Goal: Transaction & Acquisition: Purchase product/service

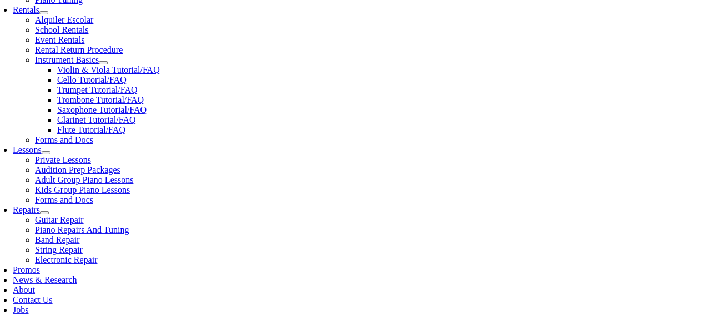
scroll to position [398, 0]
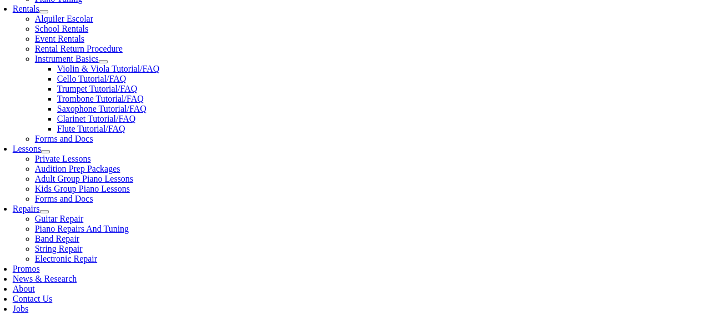
type input "uw"
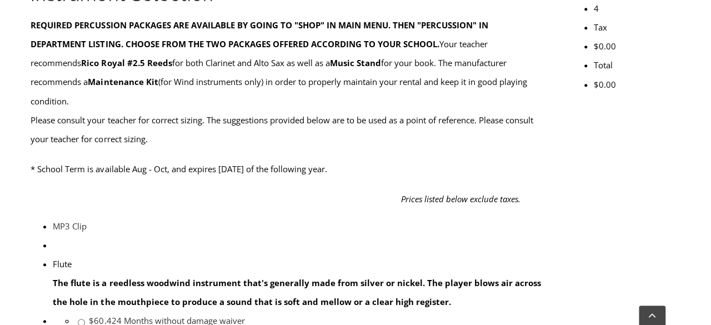
scroll to position [443, 0]
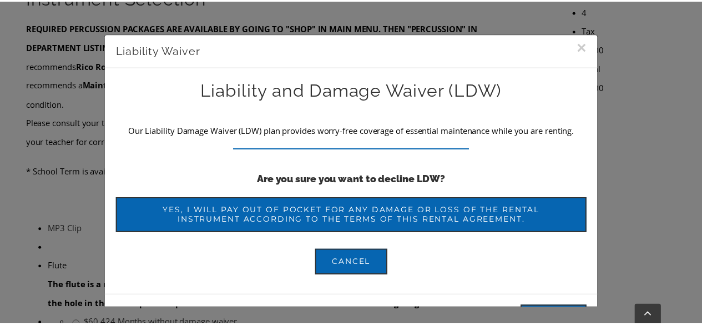
scroll to position [35, 0]
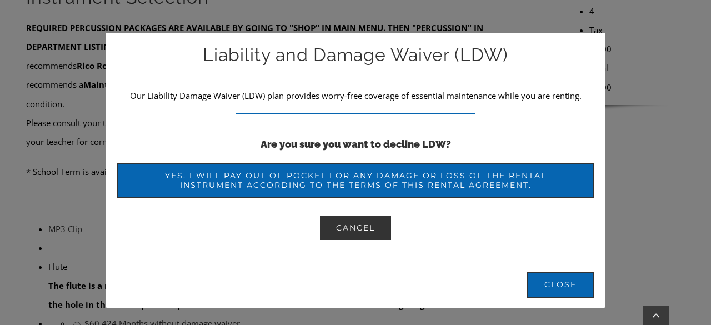
click at [348, 228] on span "Cancel" at bounding box center [355, 227] width 39 height 9
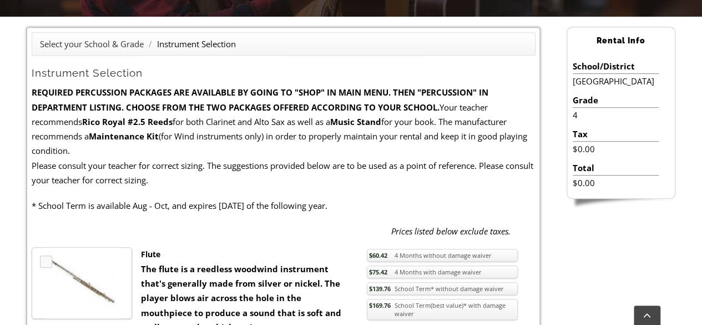
scroll to position [260, 0]
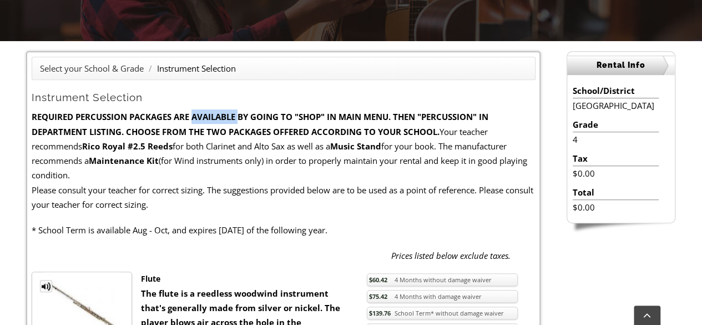
click at [263, 122] on strong "REQUIRED PERCUSSION PACKAGES ARE AVAILABLE BY GOING TO "SHOP" IN MAIN MENU. THE…" at bounding box center [260, 124] width 457 height 26
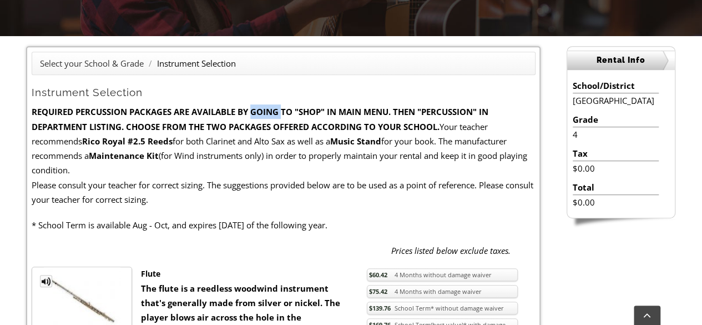
scroll to position [264, 0]
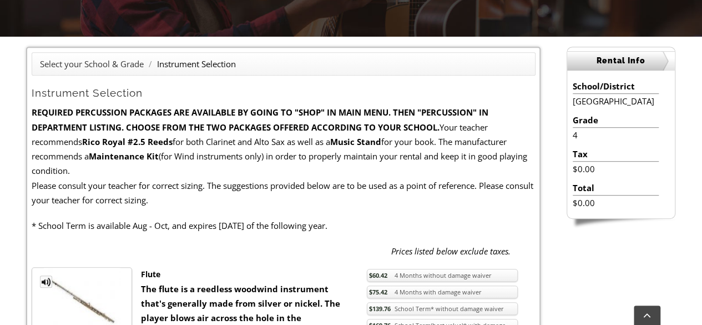
click at [210, 118] on strong "REQUIRED PERCUSSION PACKAGES ARE AVAILABLE BY GOING TO "SHOP" IN MAIN MENU. THE…" at bounding box center [260, 120] width 457 height 26
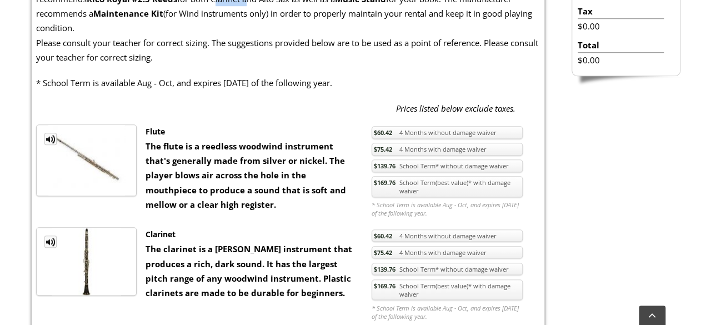
scroll to position [411, 0]
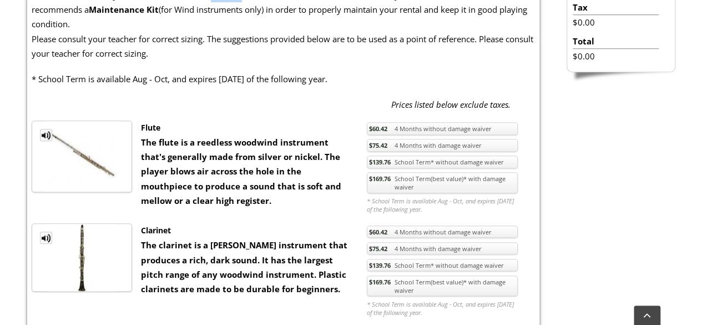
click at [436, 165] on link "$139.76 School Term* without damage waiver" at bounding box center [442, 161] width 151 height 13
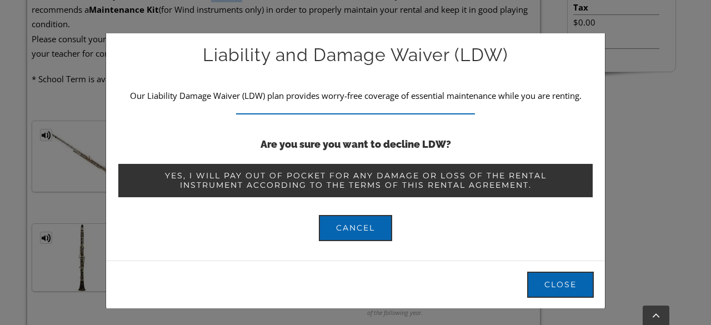
click at [385, 171] on span "Yes, I will pay out of pocket for any damage or loss of the rental instrument a…" at bounding box center [355, 180] width 442 height 19
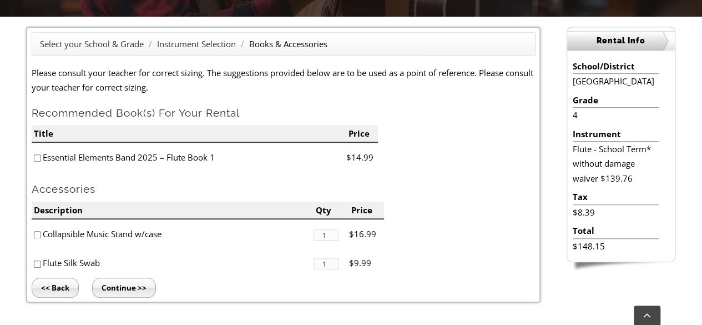
scroll to position [284, 0]
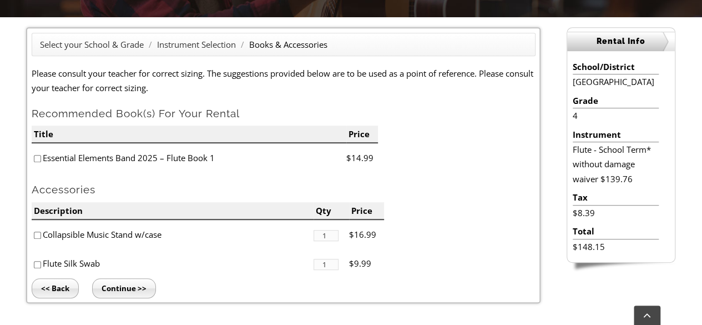
click at [127, 288] on input "Continue >>" at bounding box center [124, 288] width 64 height 20
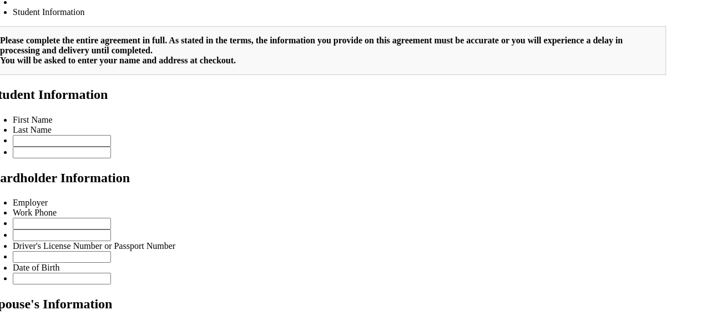
scroll to position [805, 0]
type input "2"
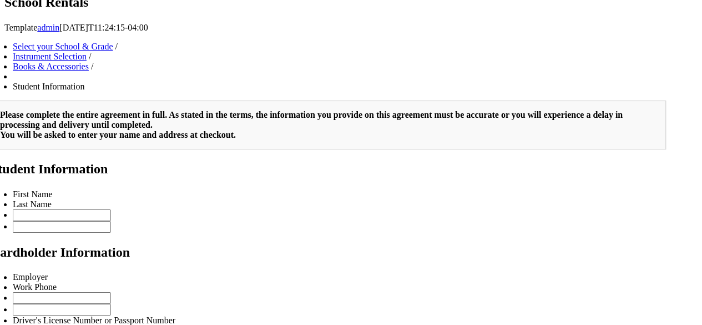
scroll to position [1455, 0]
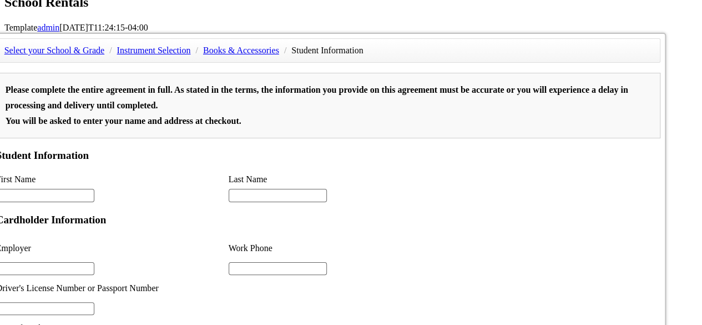
drag, startPoint x: 428, startPoint y: 611, endPoint x: 510, endPoint y: 625, distance: 83.3
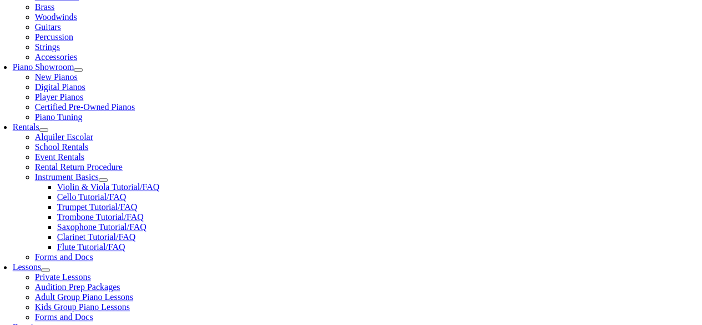
scroll to position [244, 0]
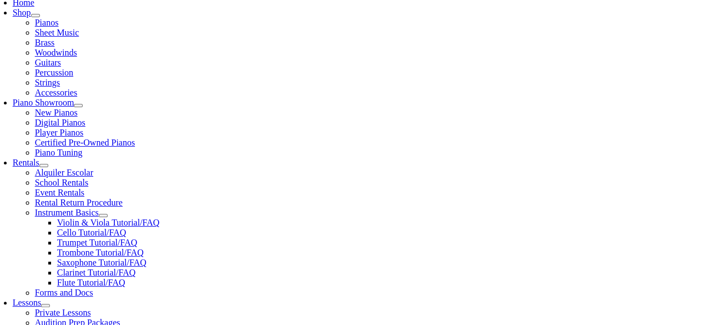
drag, startPoint x: 74, startPoint y: 232, endPoint x: 67, endPoint y: 217, distance: 16.9
type input "Ishika"
type input "a"
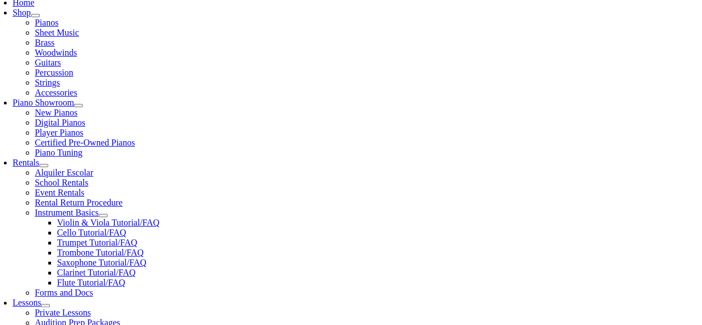
type input "Matram"
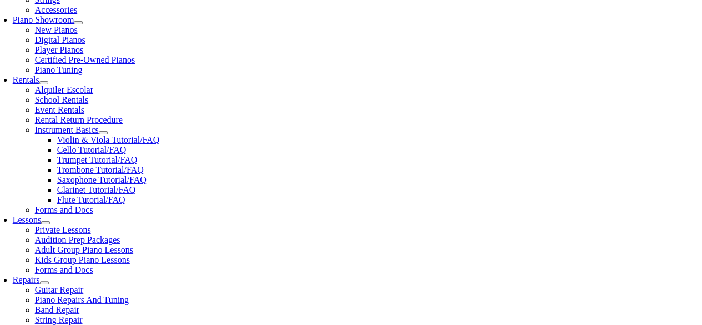
scroll to position [328, 0]
type input "Comcast"
type input "4848883191"
type input "mm/dd/yyyy"
type input "32666105"
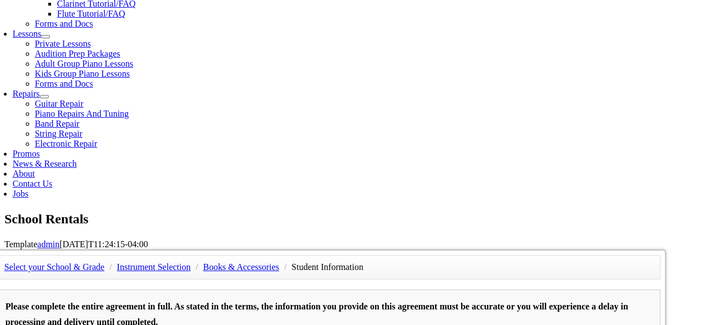
scroll to position [512, 0]
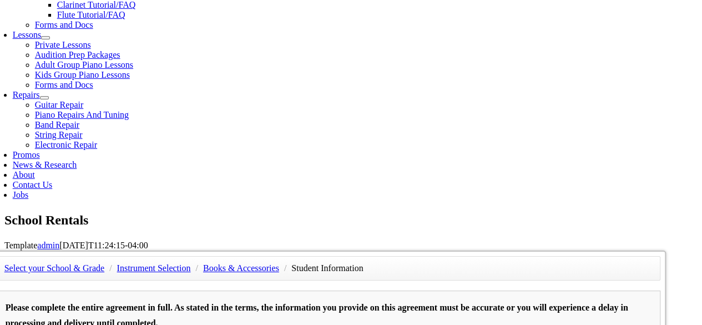
type input "06/10/1984"
type input "Aswini Kambhammettu"
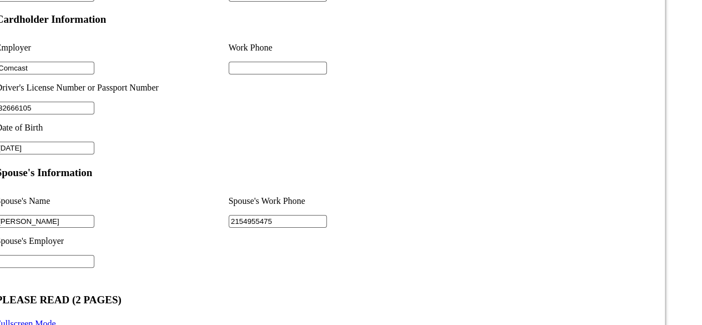
scroll to position [935, 0]
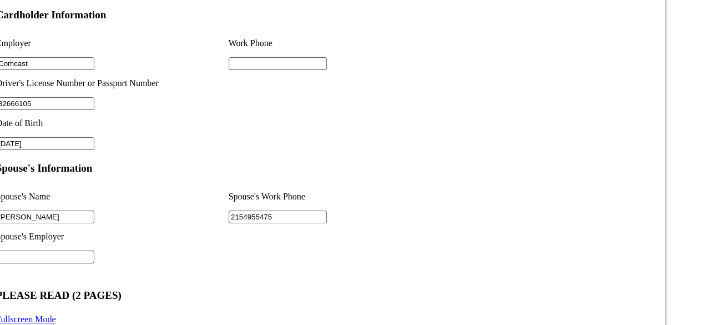
type input "2154955475"
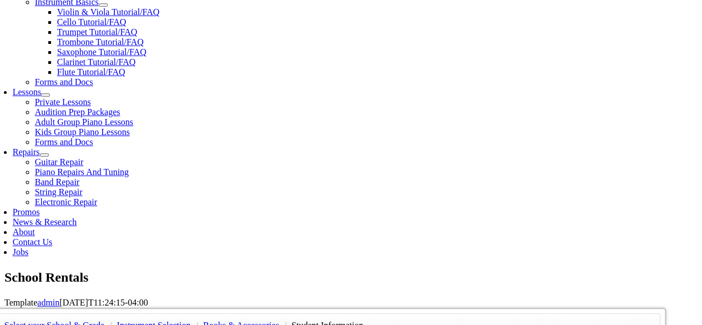
scroll to position [344, 0]
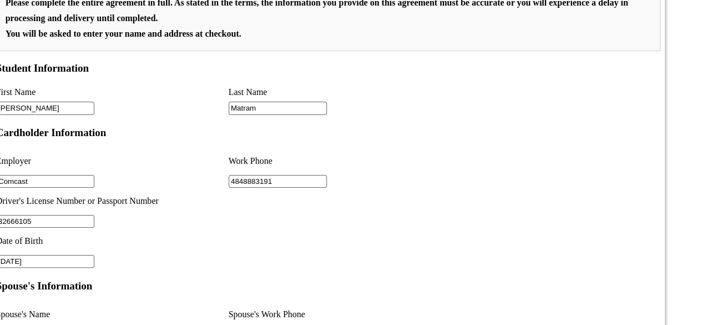
scroll to position [819, 0]
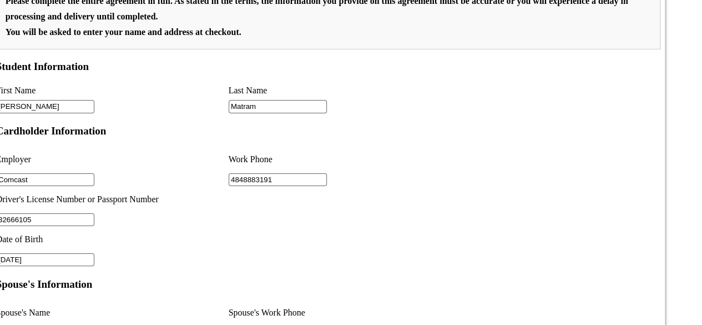
type input "4848883191"
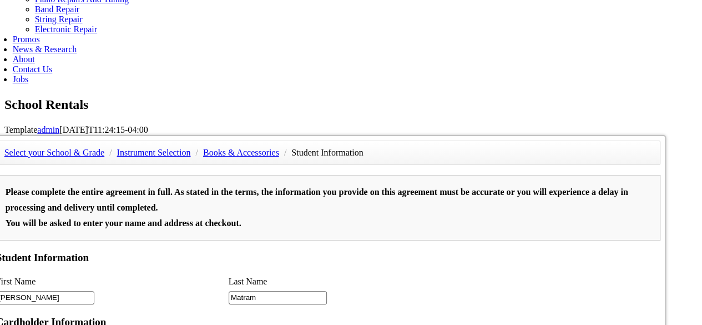
scroll to position [471, 0]
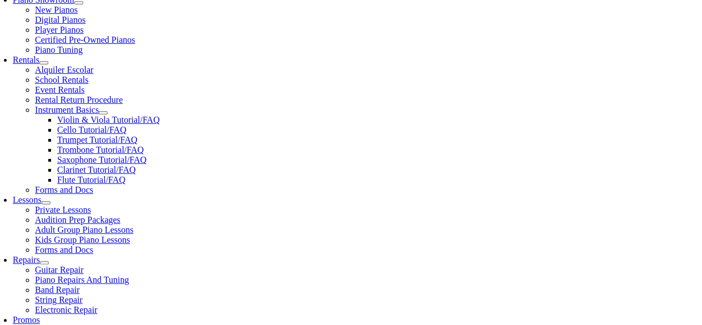
scroll to position [346, 0]
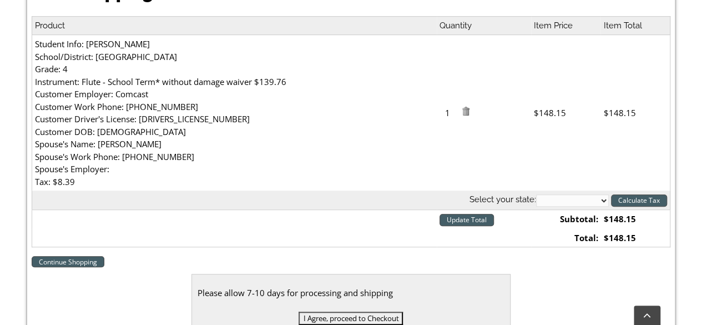
click at [585, 205] on select "[US_STATE] [US_STATE] [US_STATE] [US_STATE] [US_STATE] [US_STATE] [US_STATE] [U…" at bounding box center [572, 200] width 73 height 12
select select "PA"
click at [536, 194] on select "[US_STATE] [US_STATE] [US_STATE] [US_STATE] [US_STATE] [US_STATE] [US_STATE] [U…" at bounding box center [572, 200] width 73 height 12
click at [644, 207] on th "Select your state: [US_STATE] [US_STATE] [US_STATE] [US_STATE] [US_STATE] [US_S…" at bounding box center [351, 199] width 639 height 19
click at [643, 199] on input "Calculate Tax" at bounding box center [639, 200] width 56 height 12
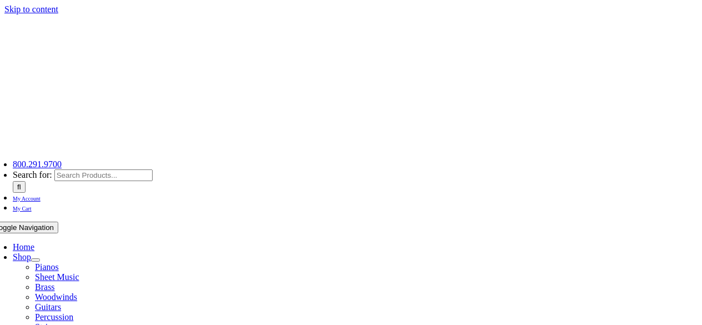
select select "PA"
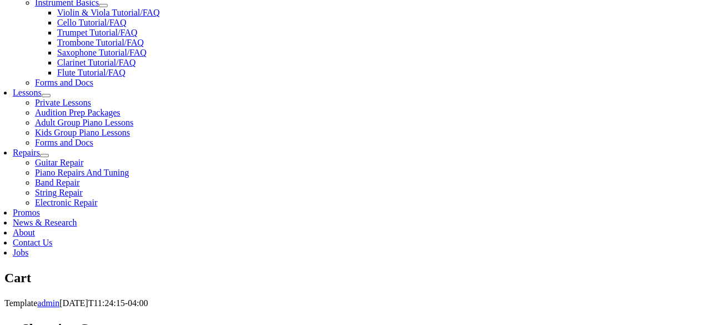
scroll to position [452, 0]
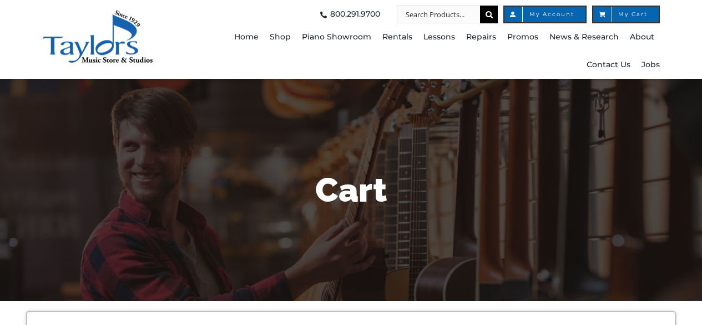
select select "PA"
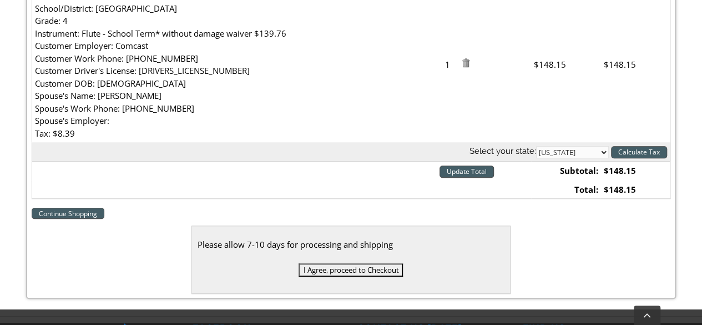
scroll to position [400, 0]
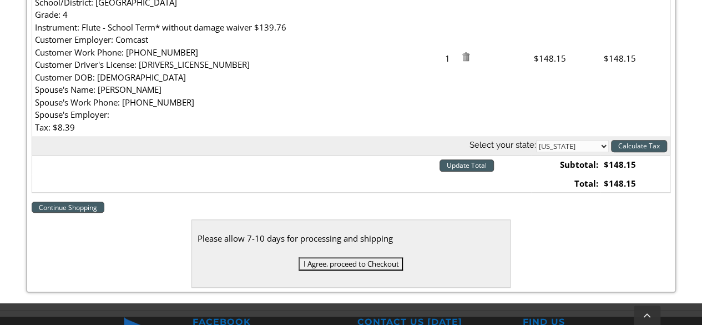
click at [458, 164] on input "Update Total" at bounding box center [467, 165] width 54 height 12
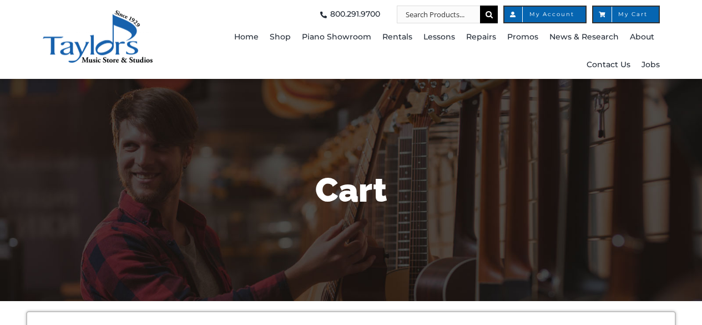
select select "PA"
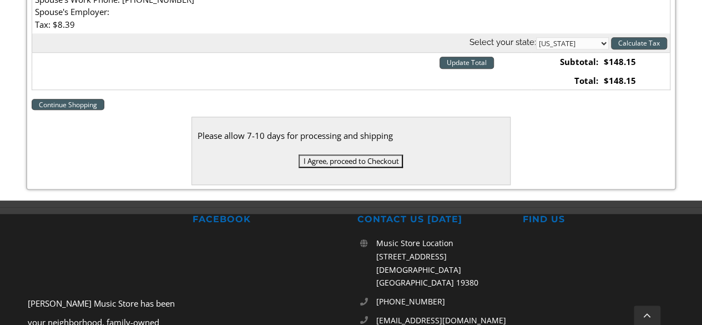
scroll to position [508, 0]
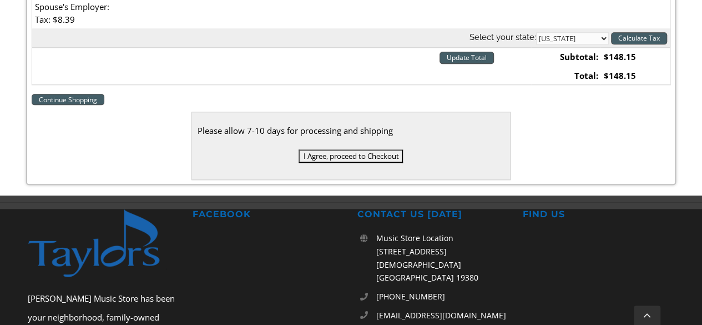
click at [378, 153] on input "I Agree, proceed to Checkout" at bounding box center [351, 155] width 104 height 13
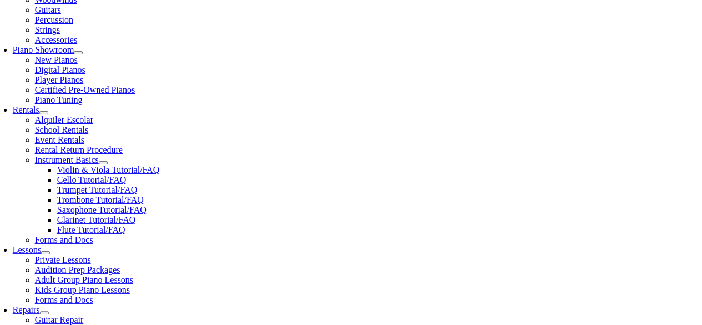
scroll to position [298, 0]
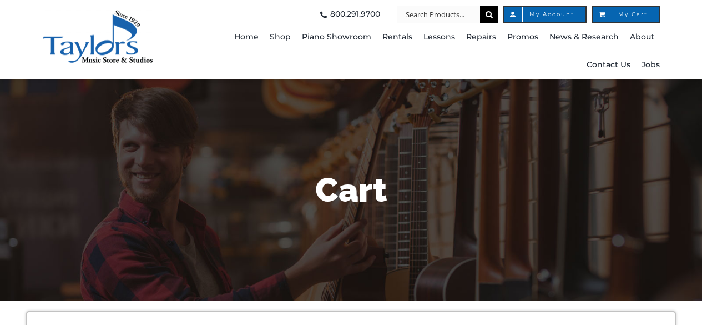
select select "PA"
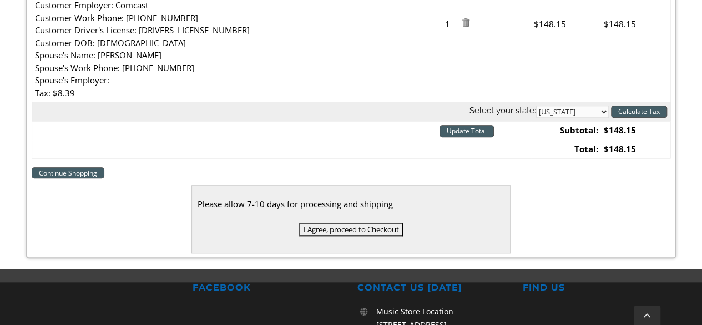
scroll to position [435, 0]
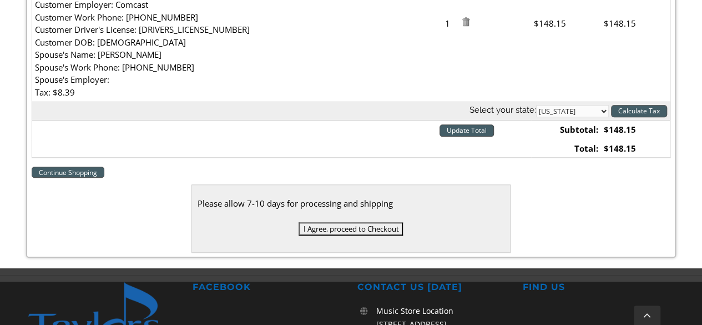
click at [358, 229] on input "I Agree, proceed to Checkout" at bounding box center [351, 228] width 104 height 13
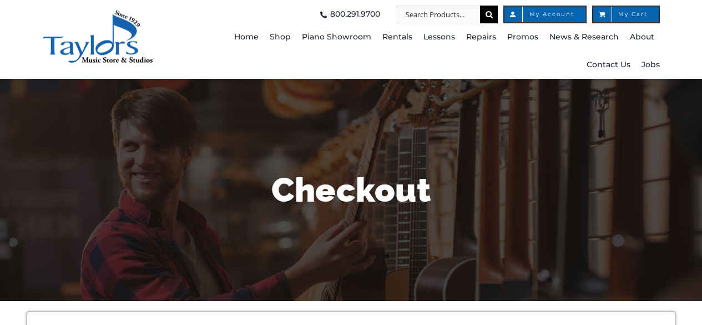
select select
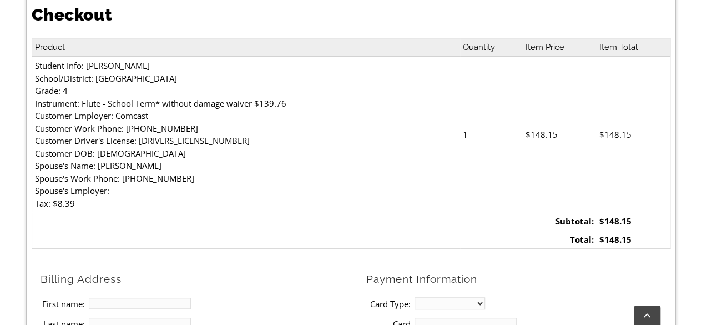
scroll to position [324, 0]
